Goal: Find specific page/section: Find specific page/section

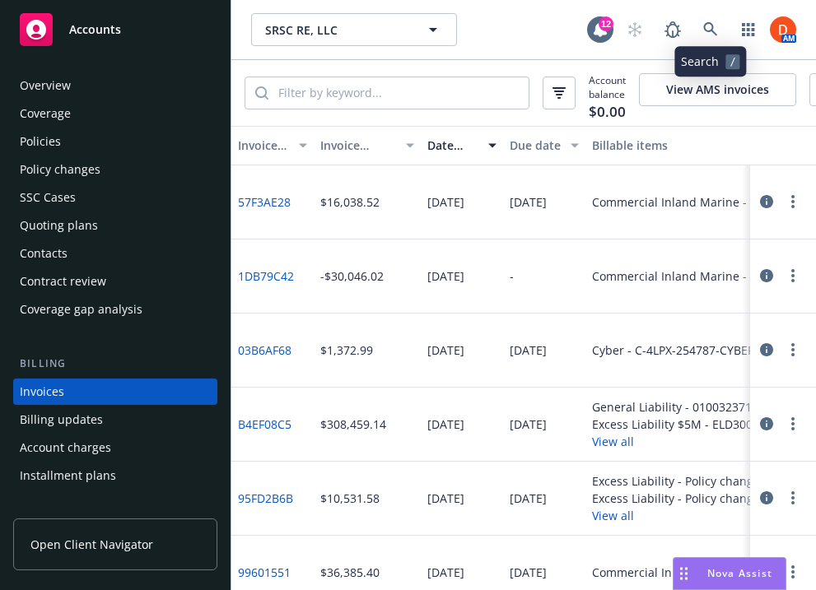
scroll to position [70, 0]
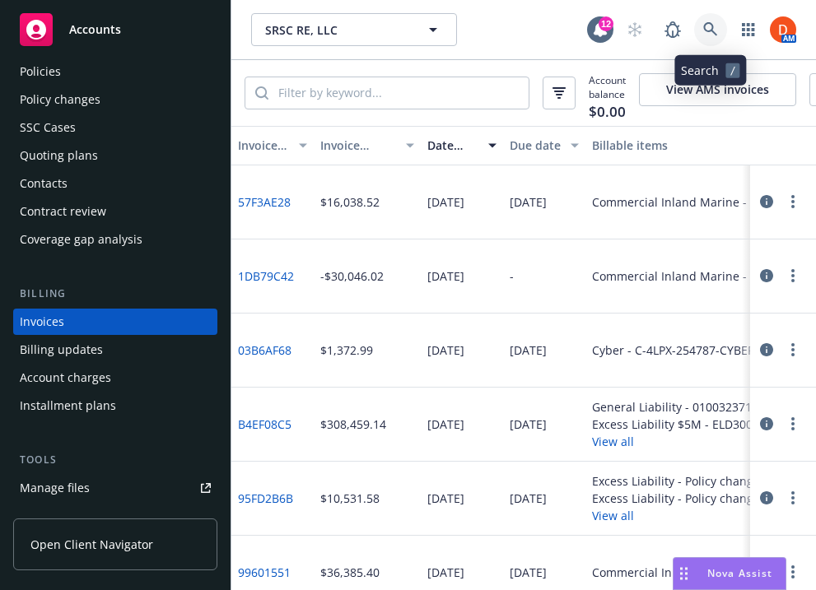
click at [702, 20] on link at bounding box center [710, 29] width 33 height 33
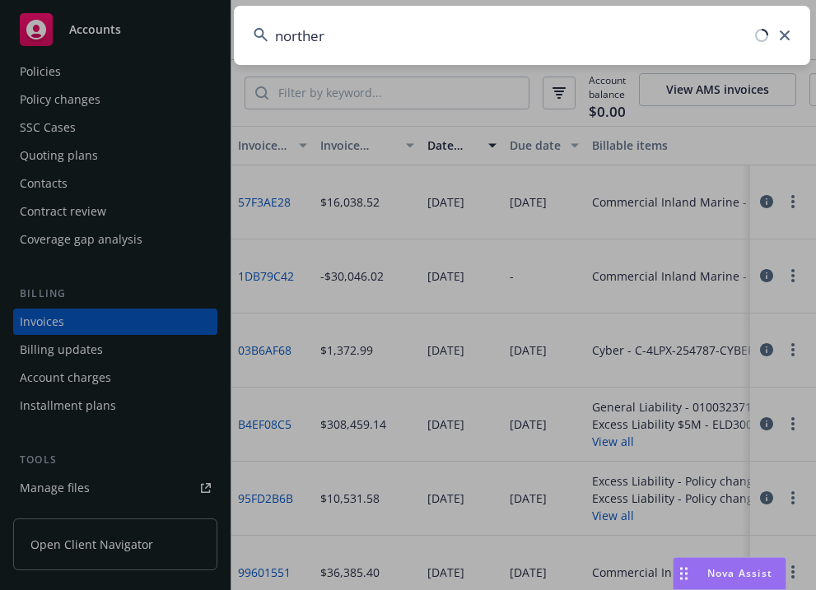
type input "northern"
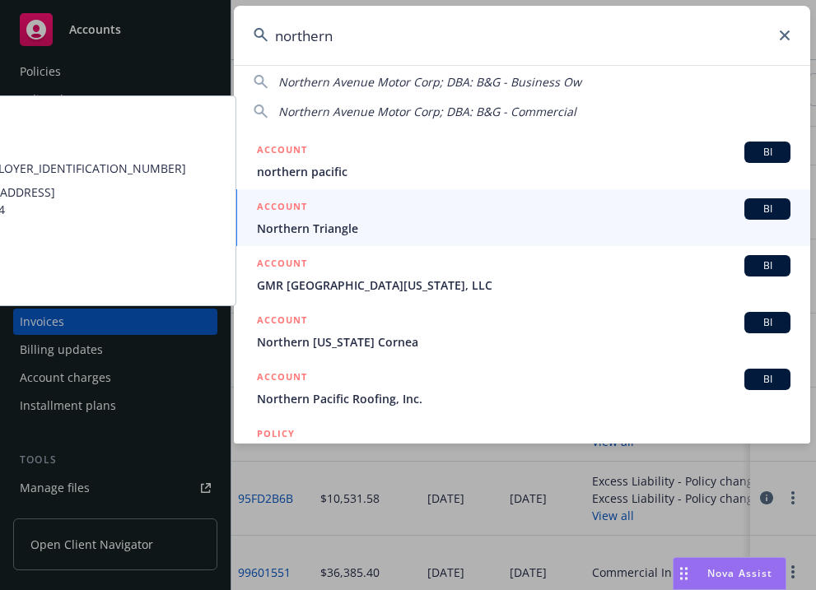
scroll to position [115, 0]
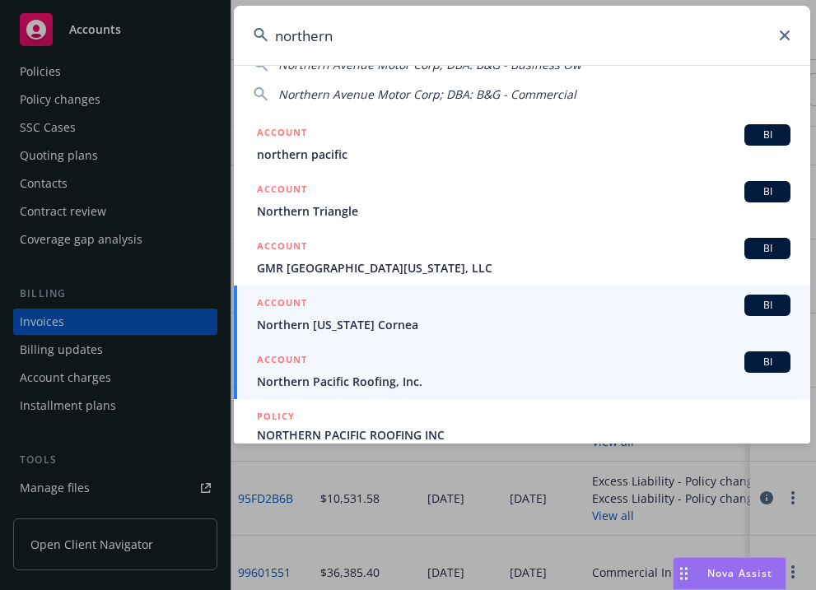
click at [582, 365] on div "ACCOUNT BI" at bounding box center [524, 362] width 534 height 21
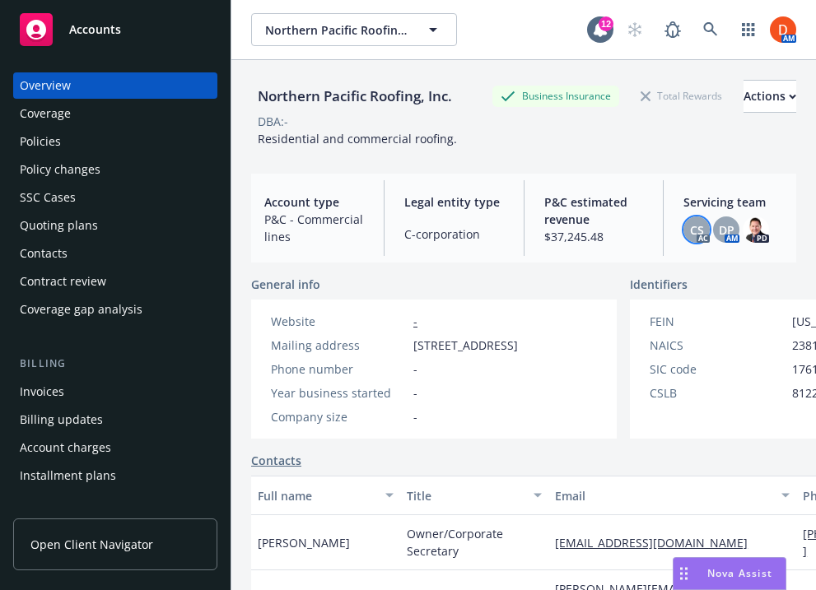
click at [705, 242] on div "CS" at bounding box center [696, 230] width 26 height 26
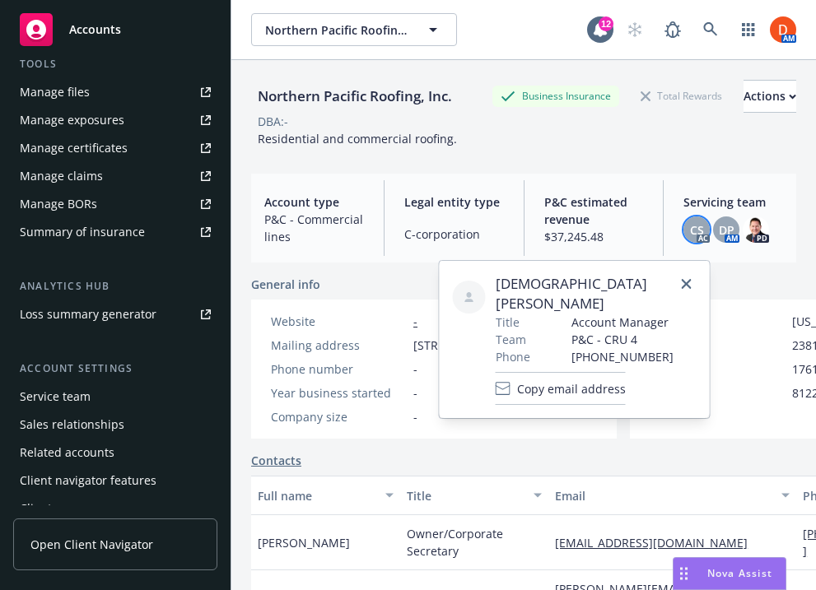
scroll to position [482, 0]
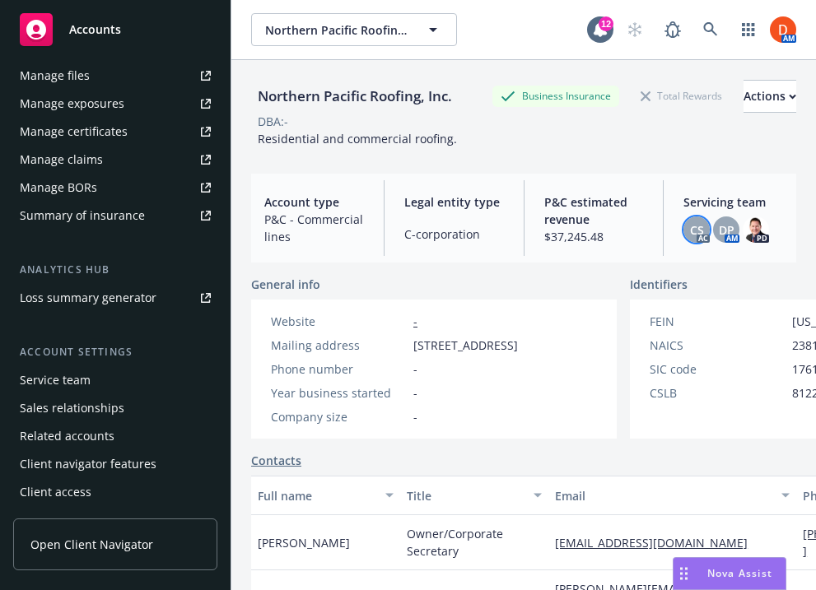
click at [111, 377] on div "Service team" at bounding box center [115, 380] width 191 height 26
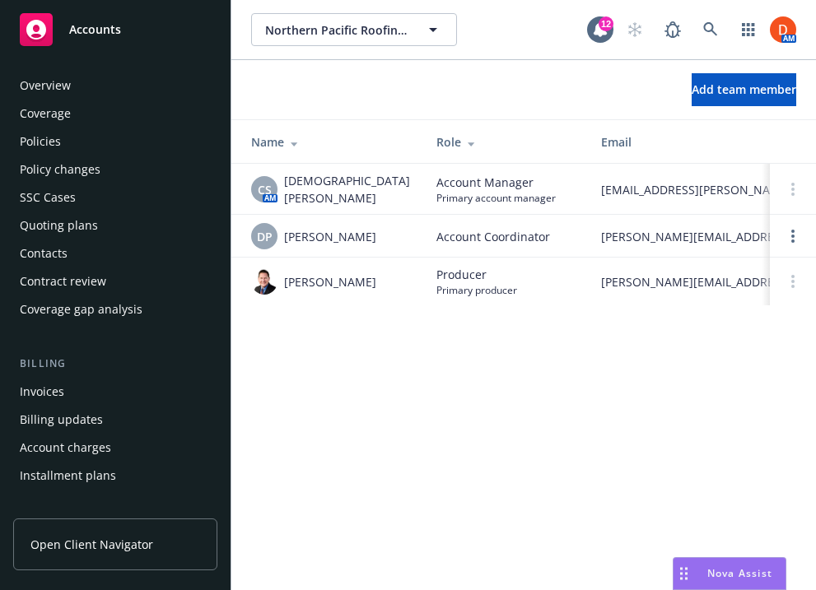
click at [186, 80] on div "Overview" at bounding box center [115, 85] width 191 height 26
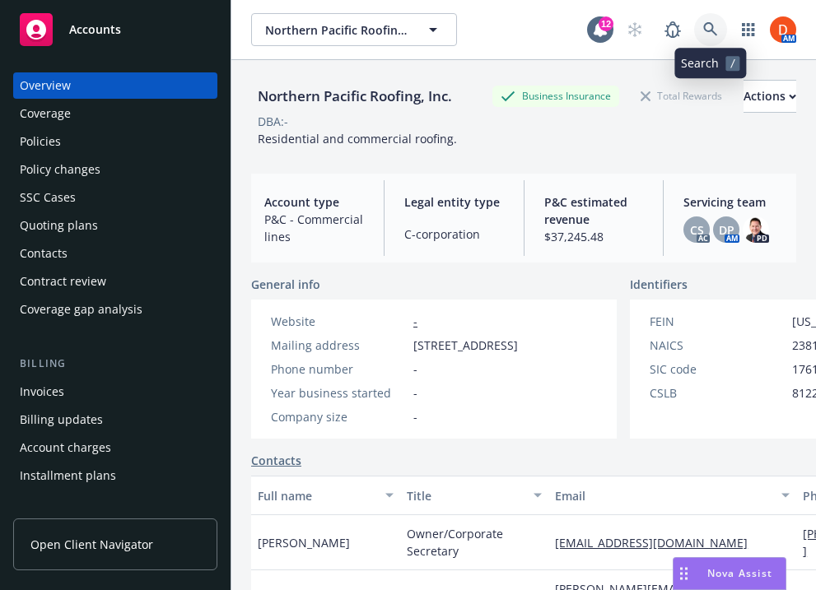
click at [715, 23] on icon at bounding box center [710, 29] width 15 height 15
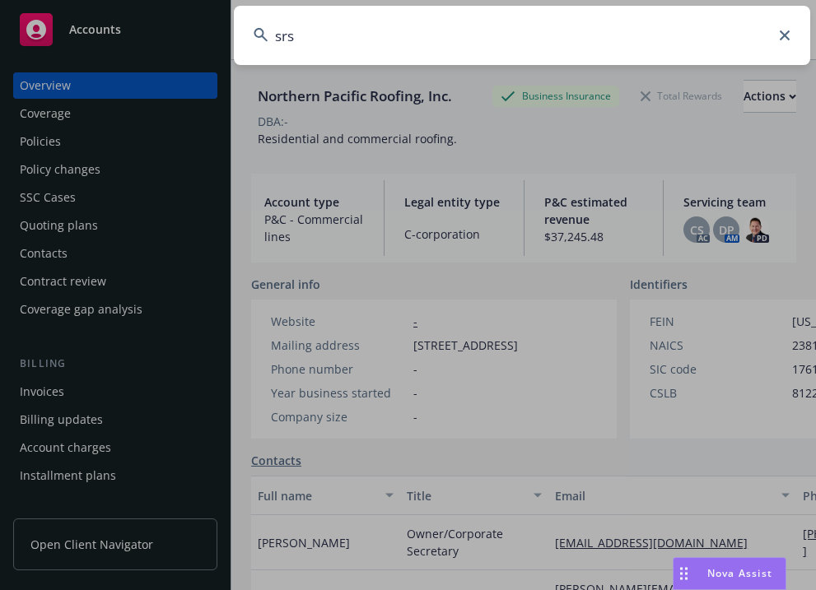
type input "srsc"
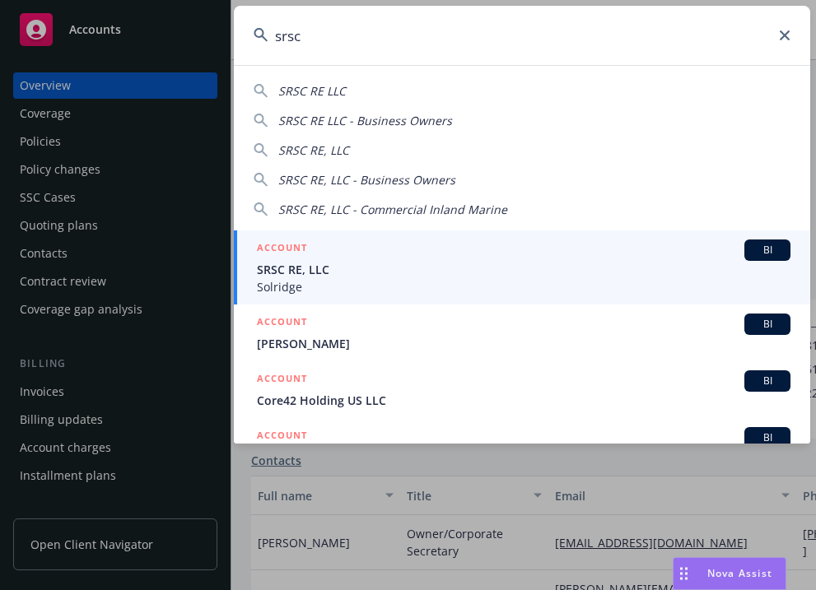
click at [529, 249] on div "ACCOUNT BI" at bounding box center [524, 250] width 534 height 21
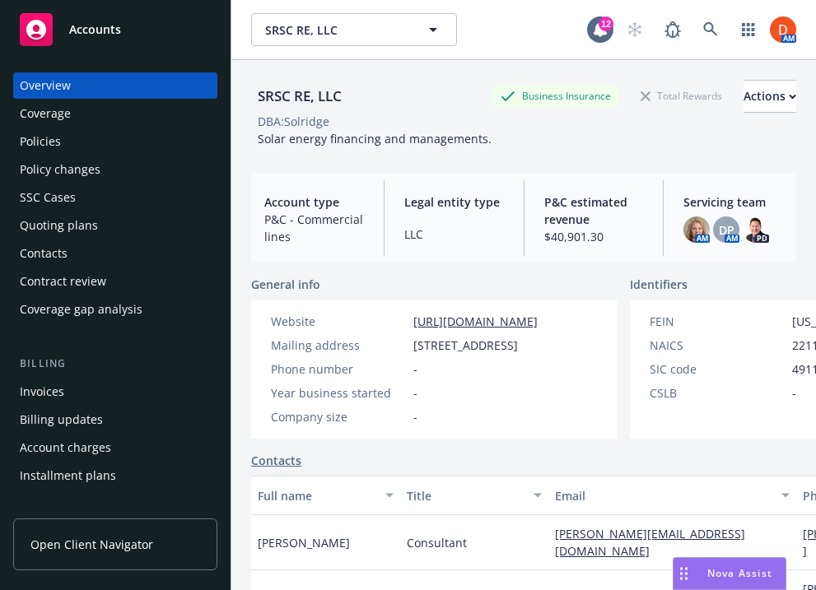
click at [703, 230] on img at bounding box center [696, 230] width 26 height 26
